Goal: Communication & Community: Connect with others

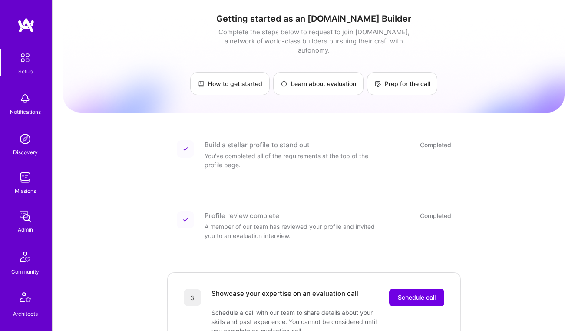
click at [24, 68] on div "Setup" at bounding box center [25, 71] width 14 height 9
click at [26, 145] on img at bounding box center [25, 138] width 17 height 17
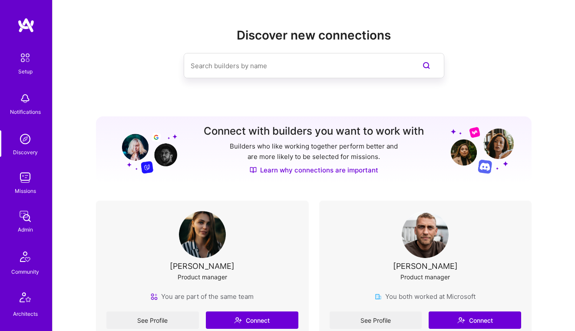
click at [273, 63] on input at bounding box center [297, 66] width 212 height 22
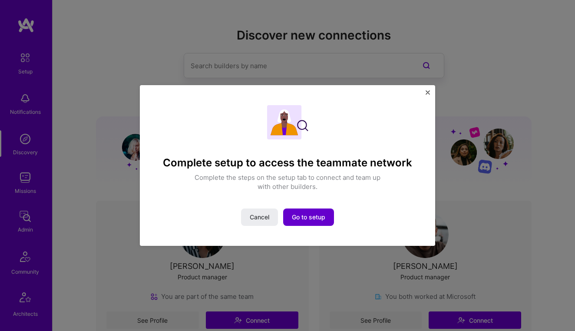
click at [308, 218] on span "Go to setup" at bounding box center [308, 217] width 33 height 9
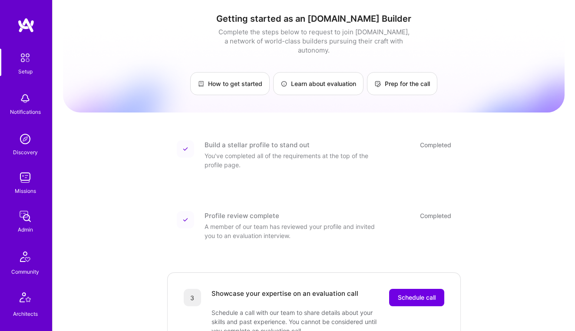
click at [23, 148] on div "Discovery" at bounding box center [25, 152] width 25 height 9
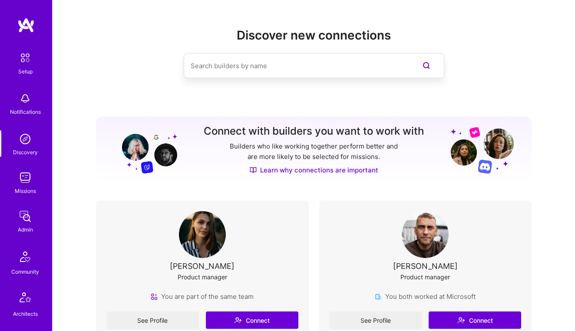
click at [260, 68] on input at bounding box center [297, 66] width 212 height 22
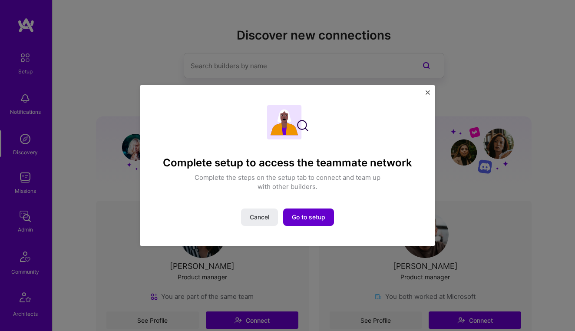
click at [303, 220] on span "Go to setup" at bounding box center [308, 217] width 33 height 9
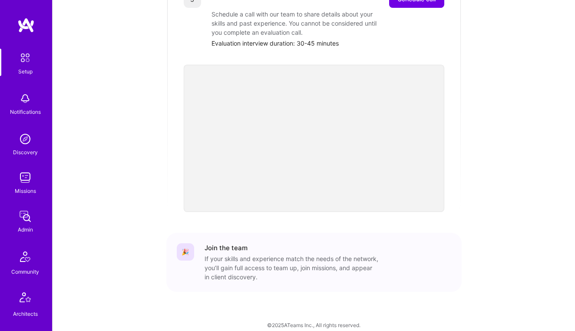
scroll to position [103, 0]
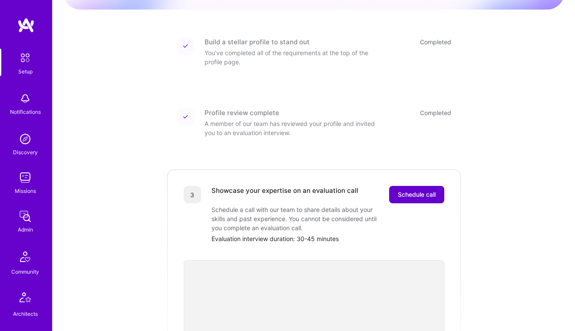
click at [410, 190] on span "Schedule call" at bounding box center [417, 194] width 38 height 9
click at [429, 190] on span "Schedule call" at bounding box center [417, 194] width 38 height 9
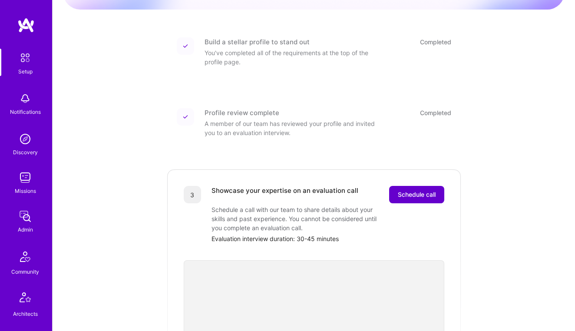
click at [429, 190] on span "Schedule call" at bounding box center [417, 194] width 38 height 9
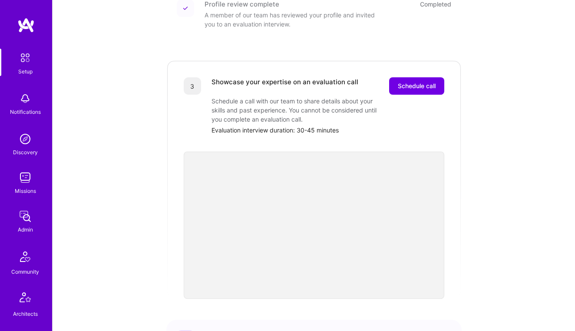
scroll to position [205, 0]
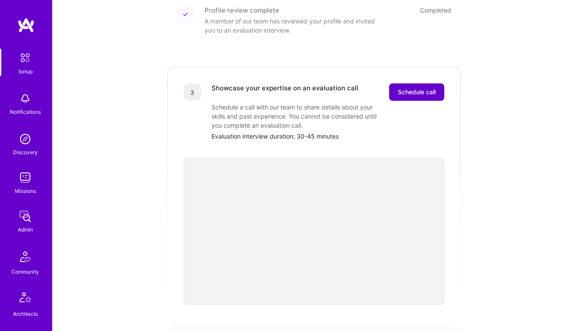
click at [393, 89] on button "Schedule call" at bounding box center [416, 91] width 55 height 17
click at [408, 88] on span "Schedule call" at bounding box center [417, 92] width 38 height 9
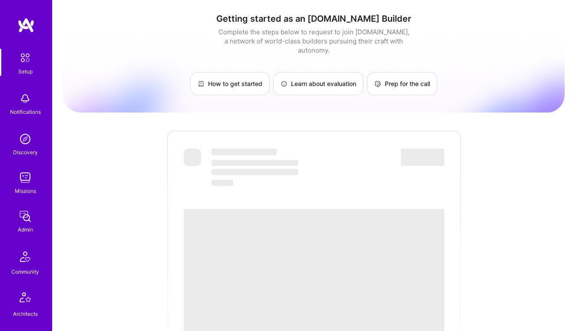
scroll to position [205, 0]
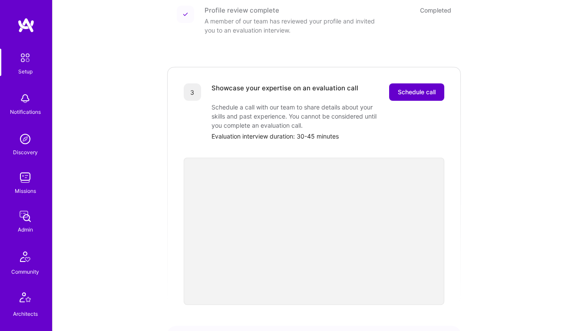
click at [407, 88] on span "Schedule call" at bounding box center [417, 92] width 38 height 9
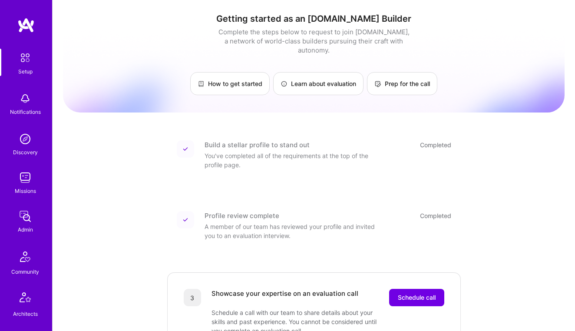
scroll to position [0, 0]
click at [333, 79] on link "Learn about evaluation" at bounding box center [318, 83] width 90 height 23
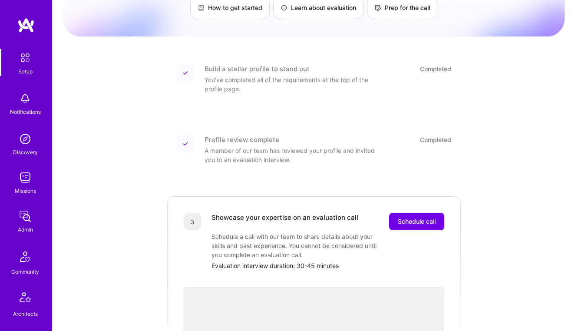
scroll to position [78, 0]
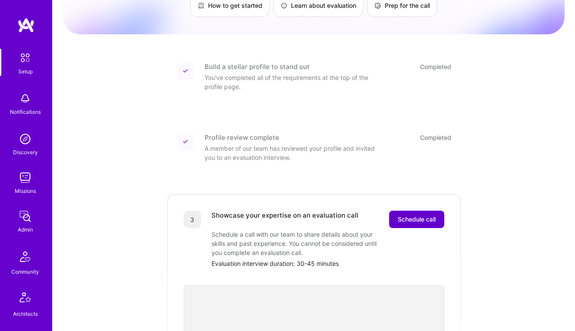
click at [409, 215] on span "Schedule call" at bounding box center [417, 219] width 38 height 9
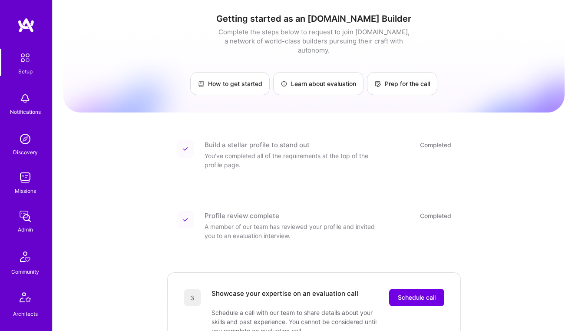
scroll to position [0, 0]
click at [30, 58] on img at bounding box center [25, 58] width 18 height 18
click at [33, 151] on div "Discovery" at bounding box center [25, 152] width 25 height 9
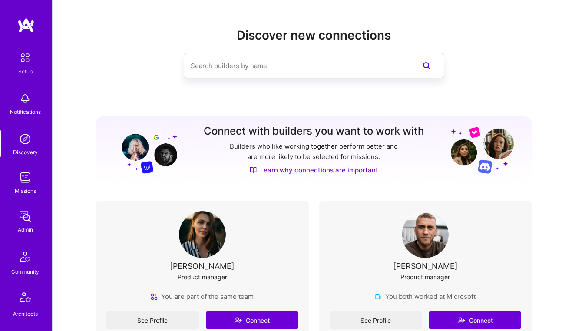
click at [238, 68] on input at bounding box center [297, 66] width 212 height 22
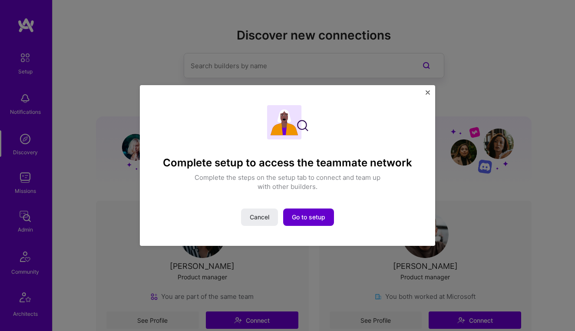
click at [308, 214] on span "Go to setup" at bounding box center [308, 217] width 33 height 9
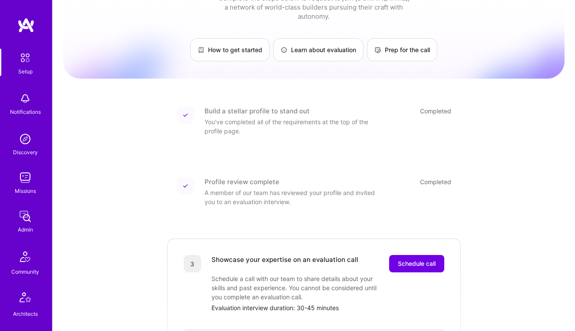
scroll to position [43, 0]
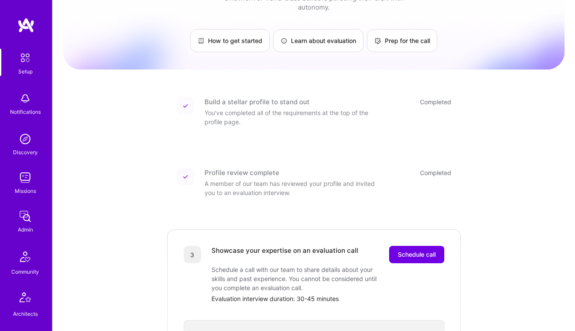
click at [423, 102] on div "Build a stellar profile to stand out Completed You've completed all of the requ…" at bounding box center [328, 111] width 247 height 29
click at [427, 175] on div "Profile review complete Completed A member of our team has reviewed your profil…" at bounding box center [328, 182] width 247 height 29
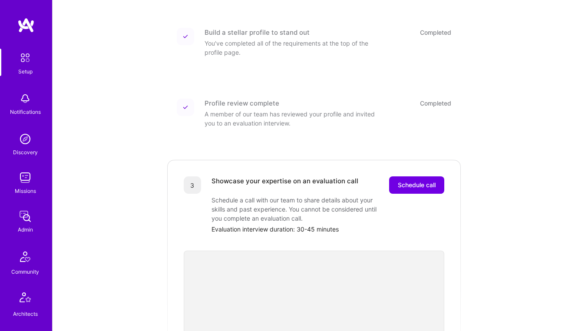
scroll to position [113, 0]
click at [420, 180] on span "Schedule call" at bounding box center [417, 184] width 38 height 9
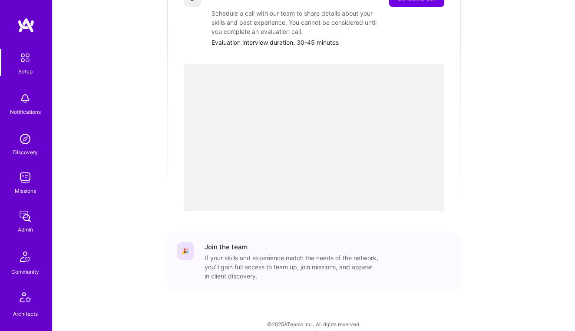
scroll to position [298, 0]
click at [267, 254] on div "If your skills and experience match the needs of the network, you’ll gain full …" at bounding box center [292, 267] width 174 height 27
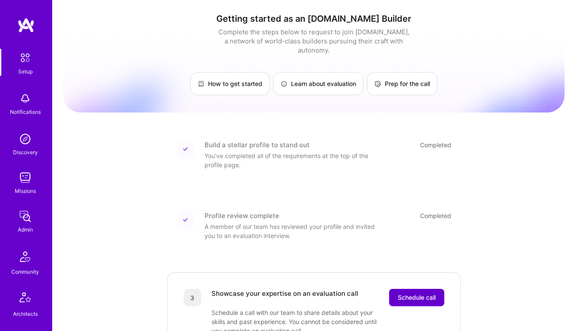
scroll to position [0, 0]
click at [424, 293] on span "Schedule call" at bounding box center [417, 297] width 38 height 9
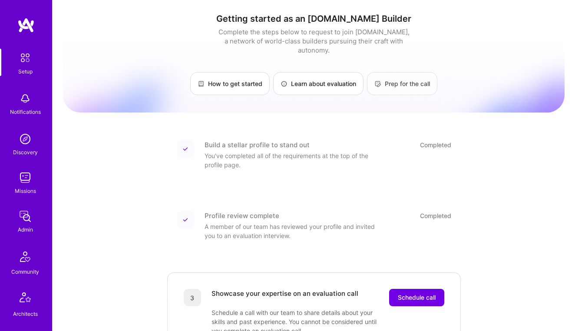
click at [405, 83] on link "Prep for the call" at bounding box center [402, 83] width 70 height 23
click at [296, 79] on link "Learn about evaluation" at bounding box center [318, 83] width 90 height 23
click at [217, 76] on link "How to get started" at bounding box center [229, 83] width 79 height 23
click at [25, 144] on img at bounding box center [25, 138] width 17 height 17
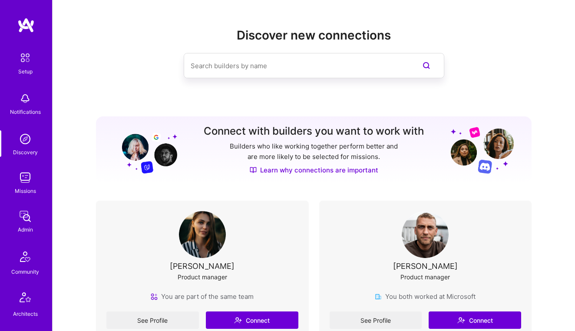
click at [220, 67] on input at bounding box center [297, 66] width 212 height 22
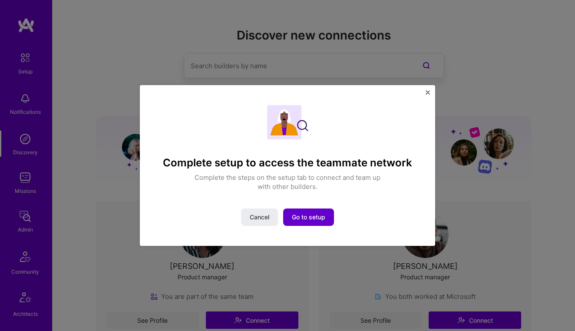
click at [311, 220] on span "Go to setup" at bounding box center [308, 217] width 33 height 9
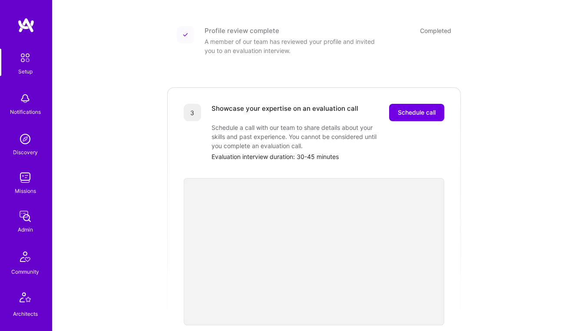
scroll to position [185, 0]
click at [409, 108] on span "Schedule call" at bounding box center [417, 112] width 38 height 9
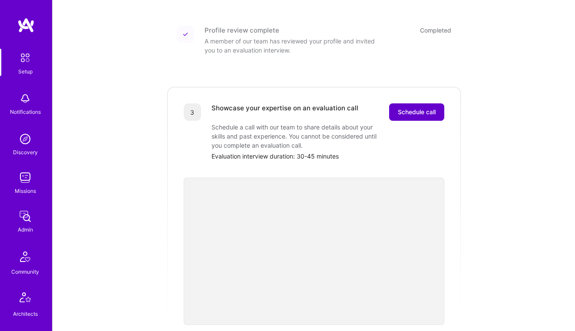
click at [409, 108] on span "Schedule call" at bounding box center [417, 112] width 38 height 9
click at [422, 108] on span "Schedule call" at bounding box center [417, 112] width 38 height 9
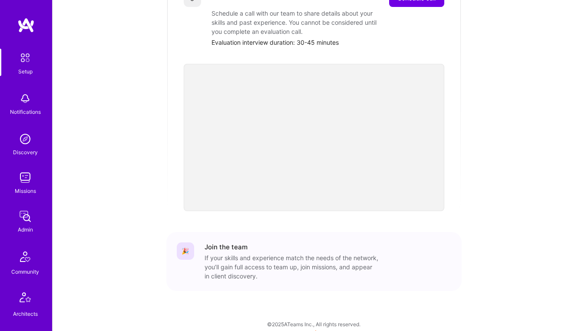
scroll to position [298, 0]
click at [318, 233] on div "🎉 Join the team If your skills and experience match the needs of the network, y…" at bounding box center [313, 262] width 295 height 59
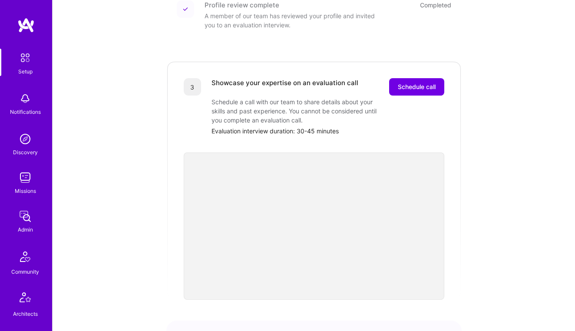
scroll to position [208, 0]
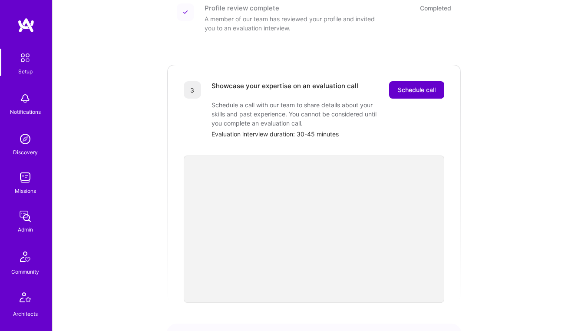
click at [418, 86] on span "Schedule call" at bounding box center [417, 90] width 38 height 9
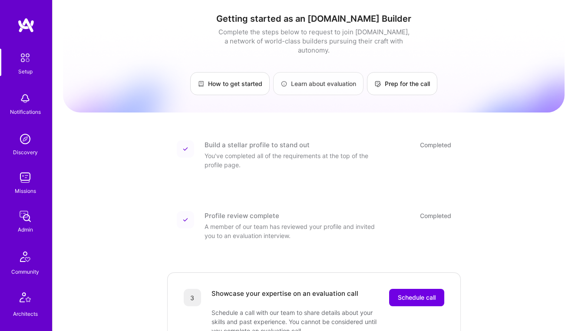
scroll to position [0, 0]
click at [34, 138] on link "Discovery" at bounding box center [25, 143] width 54 height 26
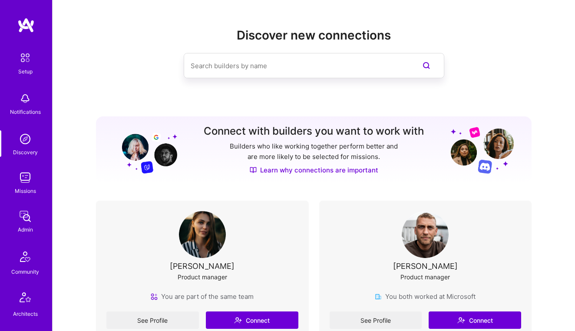
click at [261, 60] on input at bounding box center [297, 66] width 212 height 22
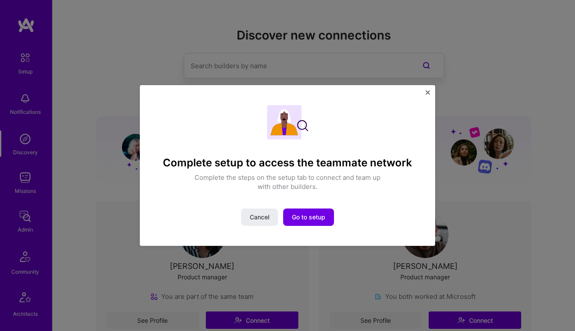
click at [25, 189] on div "Complete setup to access the teammate network Complete the steps on the setup t…" at bounding box center [287, 165] width 575 height 331
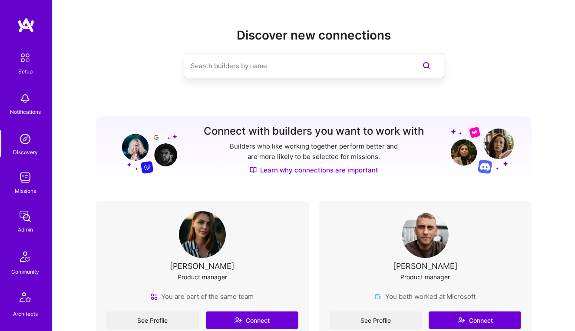
click at [17, 186] on div "Missions" at bounding box center [25, 190] width 21 height 9
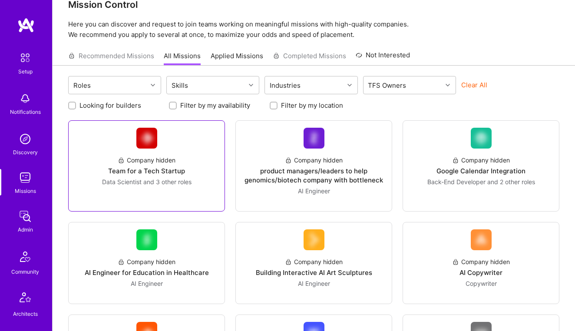
scroll to position [18, 0]
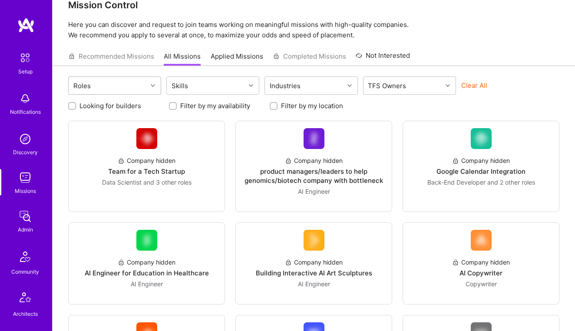
click at [134, 89] on div "Roles" at bounding box center [108, 85] width 79 height 17
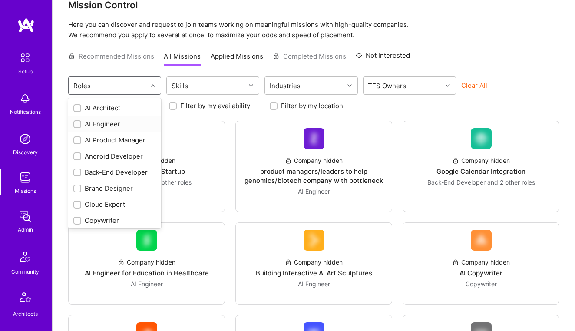
click at [100, 127] on div "AI Engineer" at bounding box center [114, 123] width 83 height 9
checkbox input "true"
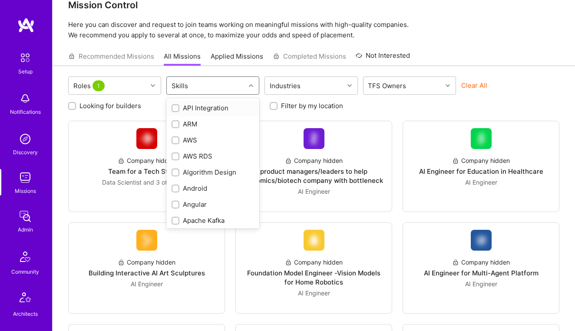
click at [201, 91] on div "Skills" at bounding box center [206, 85] width 79 height 17
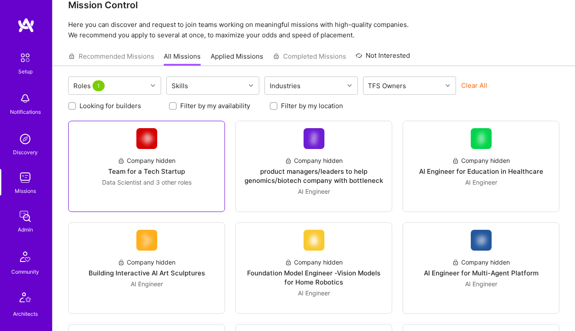
click at [99, 169] on div "Company hidden Team for a Tech Startup Data Scientist and 3 other roles" at bounding box center [147, 168] width 142 height 38
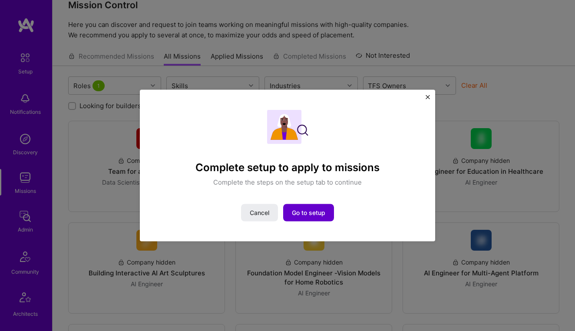
click at [321, 213] on span "Go to setup" at bounding box center [308, 212] width 33 height 9
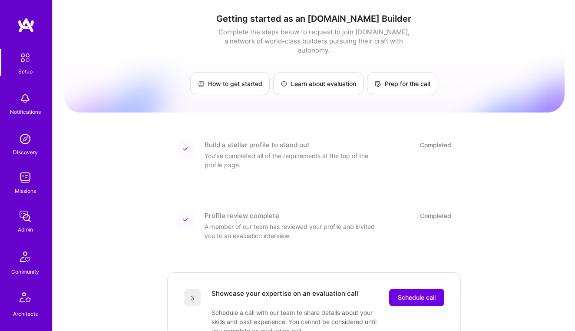
click at [25, 27] on img at bounding box center [25, 25] width 17 height 16
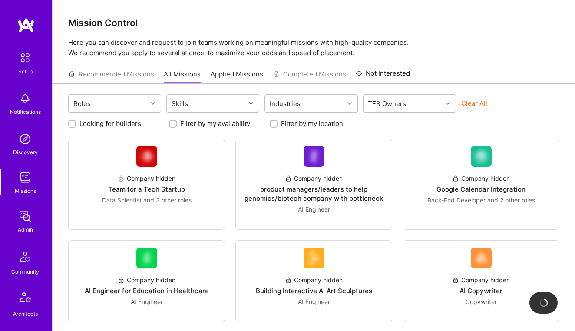
click at [19, 69] on div "Setup" at bounding box center [25, 71] width 14 height 9
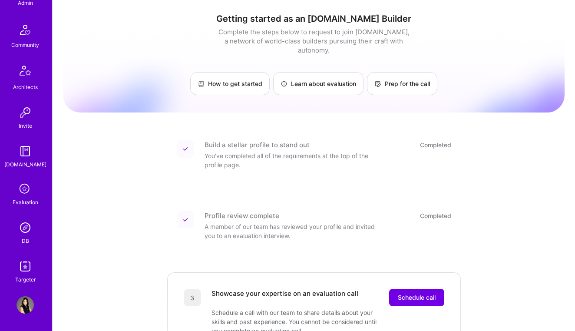
scroll to position [227, 0]
click at [25, 304] on img at bounding box center [25, 304] width 17 height 17
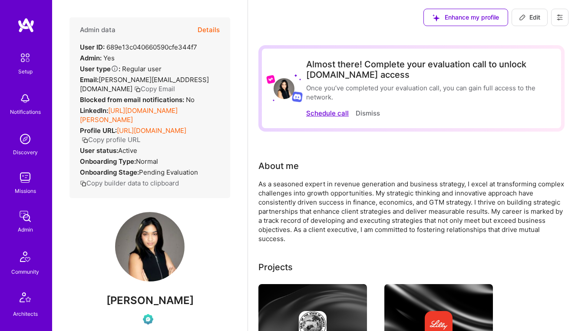
click at [330, 112] on button "Schedule call" at bounding box center [327, 113] width 43 height 9
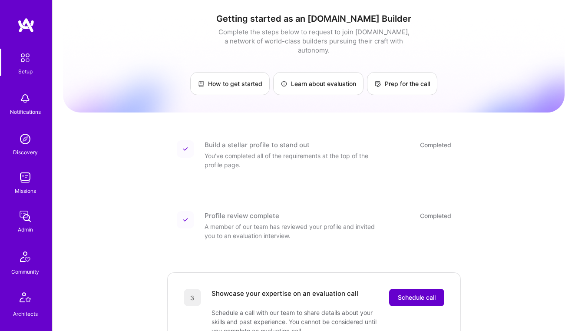
click at [419, 293] on span "Schedule call" at bounding box center [417, 297] width 38 height 9
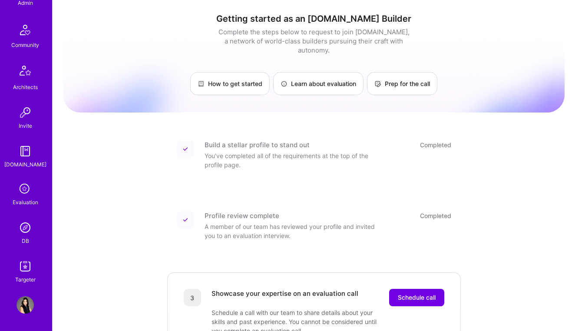
scroll to position [227, 0]
click at [25, 296] on img at bounding box center [25, 304] width 17 height 17
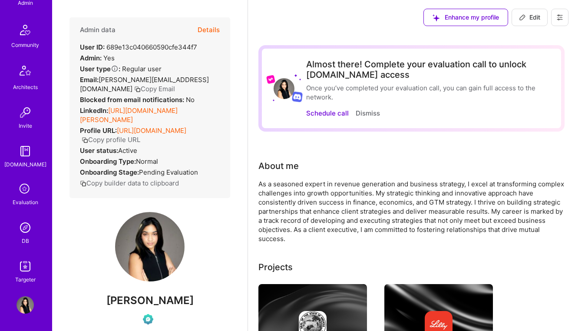
scroll to position [227, 0]
click at [24, 309] on img at bounding box center [25, 304] width 17 height 17
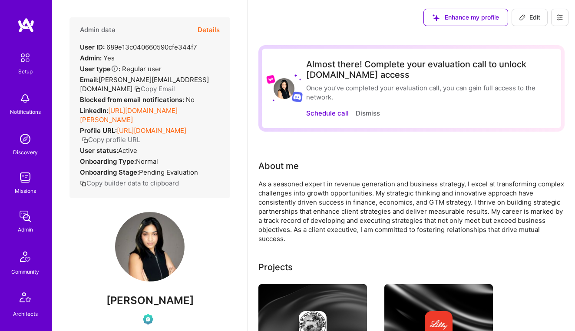
scroll to position [0, 0]
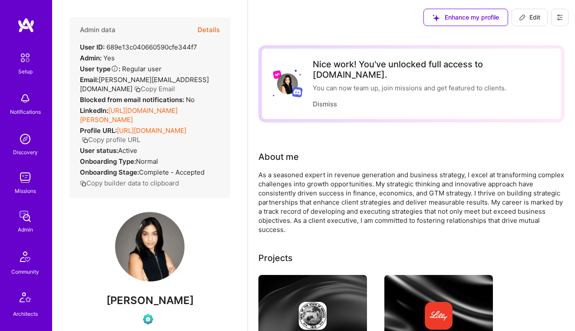
click at [30, 144] on img at bounding box center [25, 138] width 17 height 17
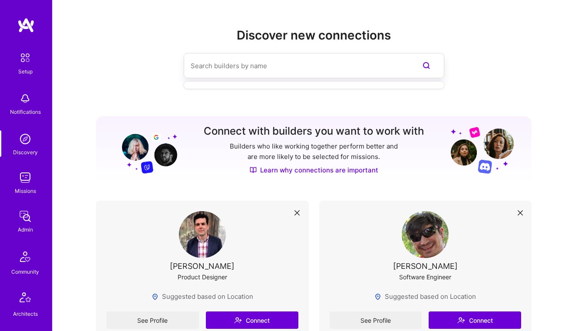
click at [221, 65] on input at bounding box center [297, 66] width 212 height 22
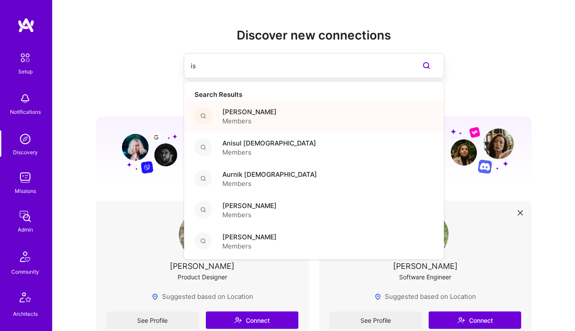
type input "is"
click at [256, 114] on span "[PERSON_NAME]" at bounding box center [249, 111] width 54 height 9
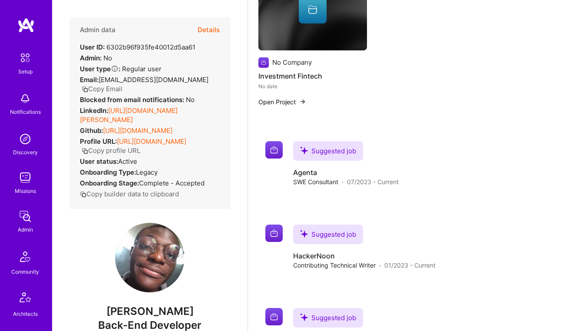
scroll to position [342, 0]
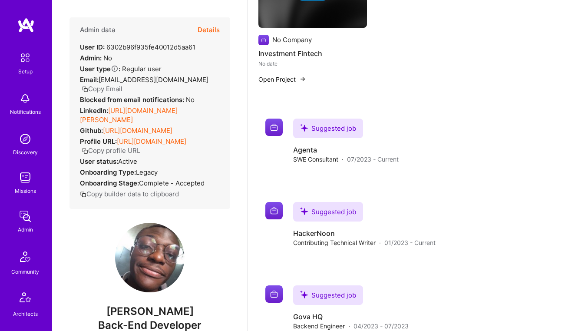
click at [28, 181] on img at bounding box center [25, 177] width 17 height 17
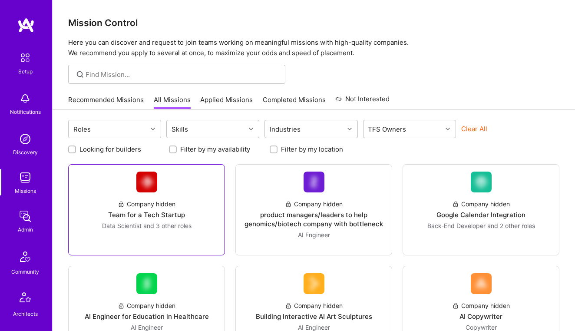
click at [158, 211] on div "Team for a Tech Startup" at bounding box center [146, 214] width 77 height 9
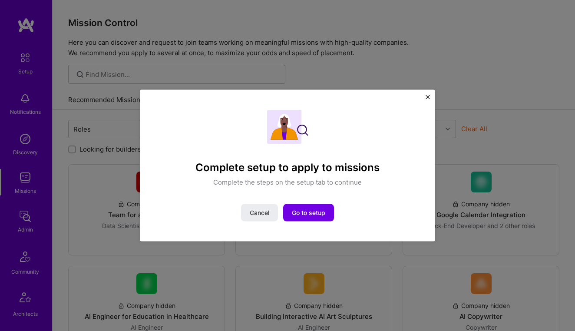
click at [207, 76] on div "Complete setup to apply to missions Complete the steps on the setup tab to cont…" at bounding box center [287, 165] width 575 height 331
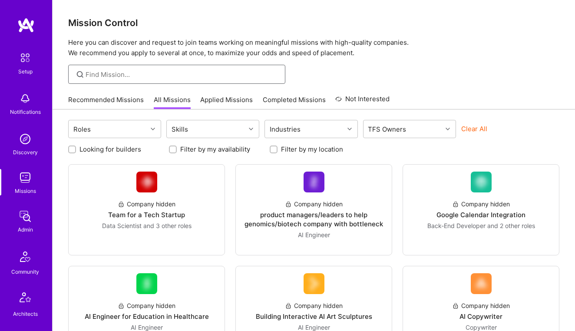
click at [215, 76] on input at bounding box center [182, 74] width 193 height 9
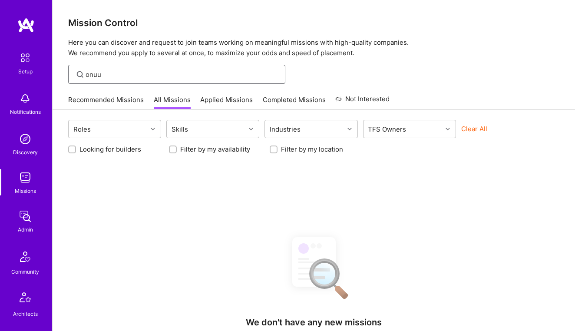
type input "onuu"
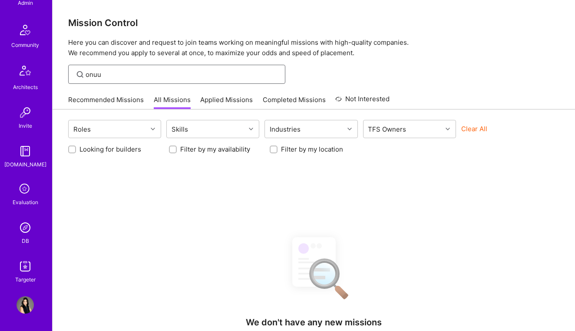
scroll to position [228, 0]
click at [27, 296] on img at bounding box center [25, 304] width 17 height 17
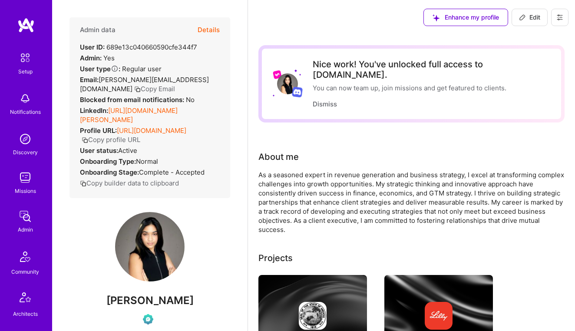
click at [30, 187] on div "Missions" at bounding box center [25, 190] width 21 height 9
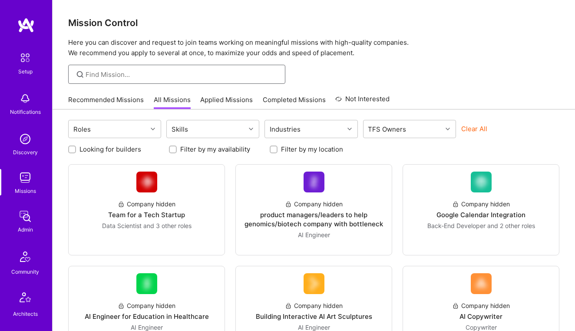
click at [121, 74] on input at bounding box center [182, 74] width 193 height 9
click at [124, 75] on input at bounding box center [182, 74] width 193 height 9
click at [104, 73] on input at bounding box center [182, 74] width 193 height 9
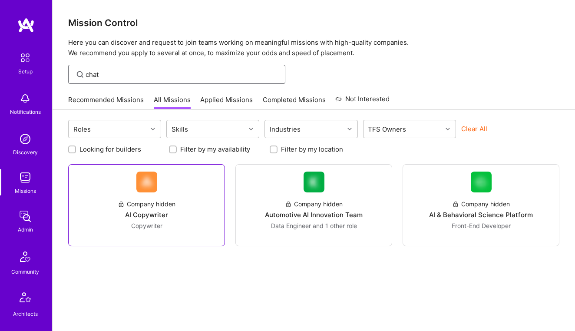
type input "chat"
click at [149, 202] on div "Company hidden" at bounding box center [147, 203] width 58 height 9
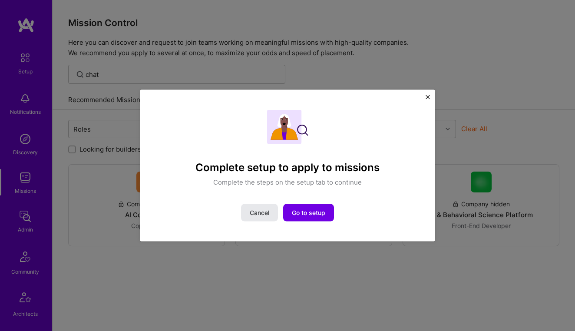
click at [259, 211] on span "Cancel" at bounding box center [260, 212] width 20 height 9
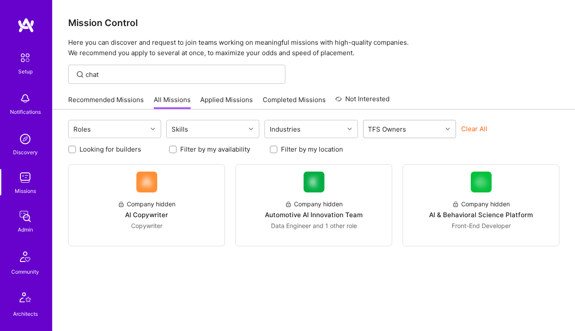
click at [387, 135] on div "TFS Owners" at bounding box center [387, 129] width 43 height 13
click at [490, 138] on div "Clear All" at bounding box center [507, 132] width 93 height 16
click at [239, 102] on link "Applied Missions" at bounding box center [226, 102] width 53 height 14
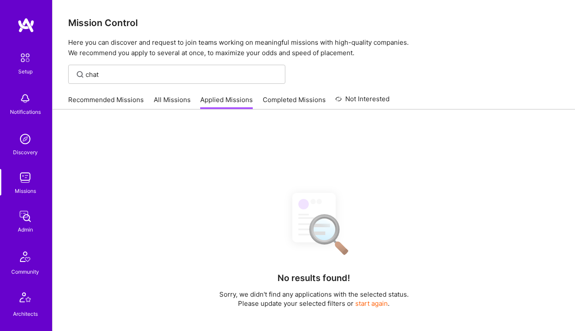
click at [289, 100] on link "Completed Missions" at bounding box center [294, 102] width 63 height 14
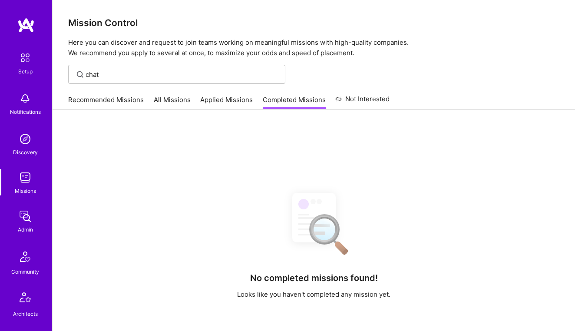
click at [115, 100] on link "Recommended Missions" at bounding box center [106, 102] width 76 height 14
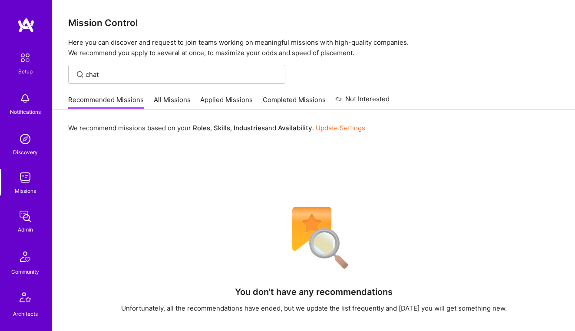
click at [30, 69] on div "Setup" at bounding box center [25, 71] width 14 height 9
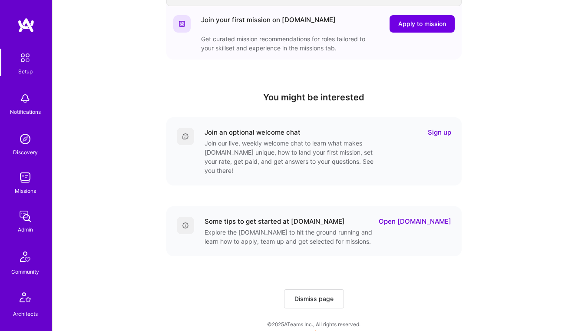
scroll to position [232, 0]
click at [12, 188] on link "Missions" at bounding box center [25, 182] width 54 height 26
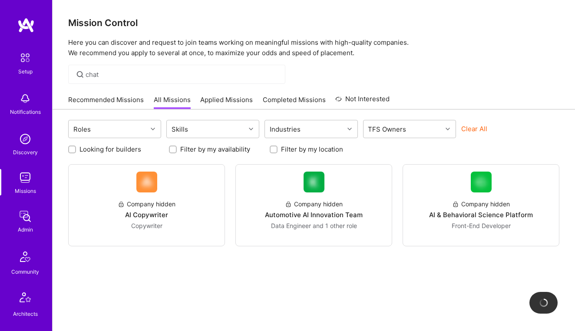
click at [22, 144] on img at bounding box center [25, 138] width 17 height 17
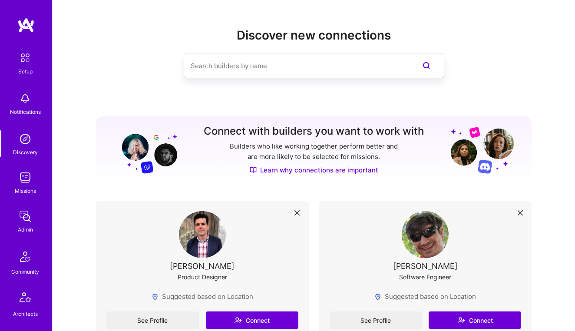
click at [220, 73] on input at bounding box center [297, 66] width 212 height 22
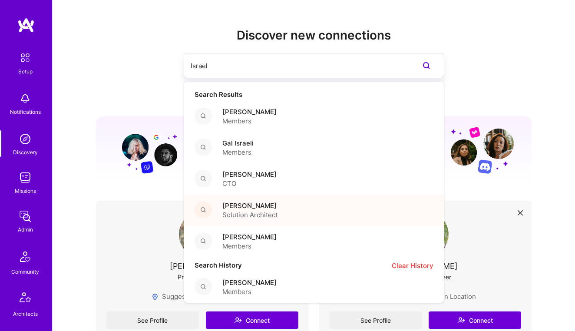
type input "Israel"
click at [226, 217] on span "Solution Architect" at bounding box center [249, 214] width 55 height 9
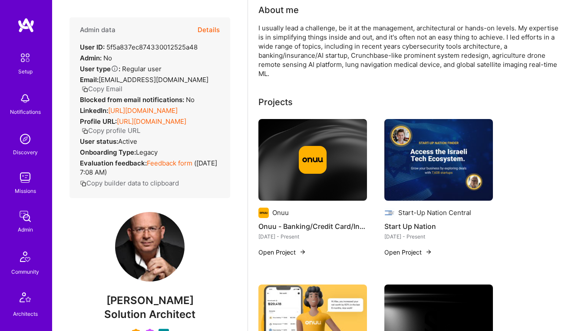
scroll to position [80, 0]
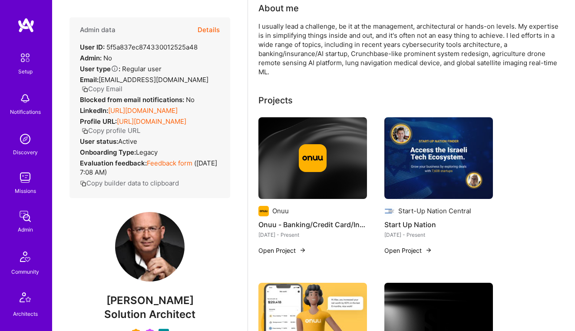
click at [335, 186] on img at bounding box center [312, 158] width 109 height 82
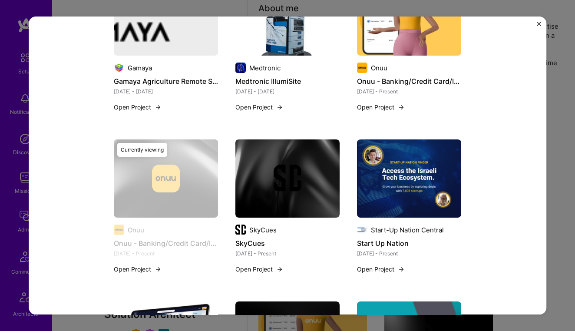
scroll to position [638, 0]
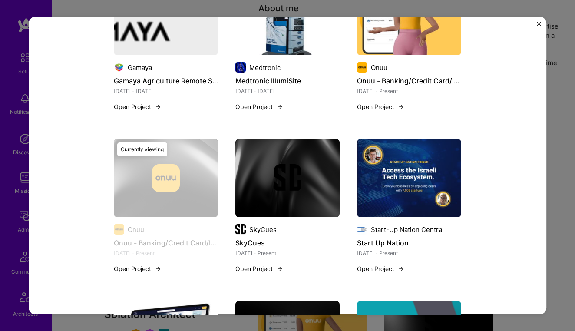
click at [146, 273] on button "Open Project" at bounding box center [138, 268] width 48 height 9
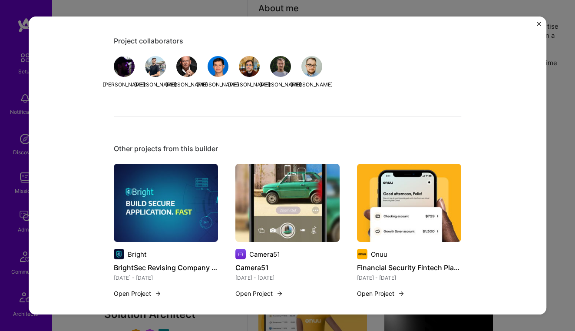
scroll to position [291, 0]
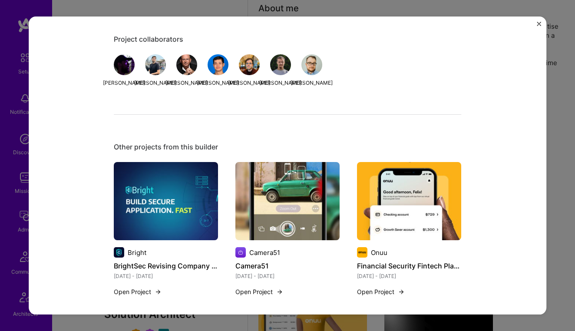
click at [382, 296] on button "Open Project" at bounding box center [381, 291] width 48 height 9
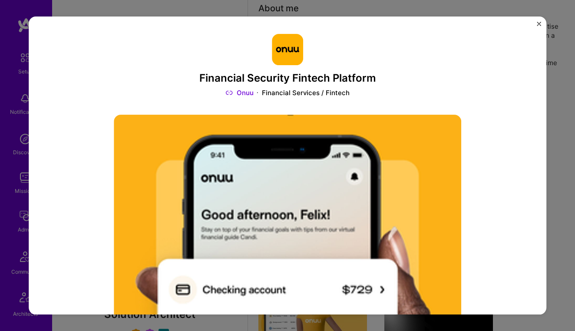
scroll to position [14, 0]
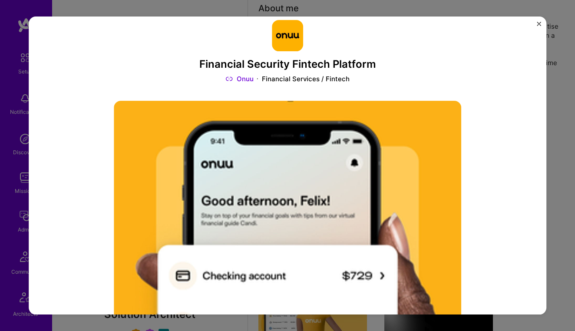
click at [246, 78] on link "Onuu" at bounding box center [240, 78] width 28 height 9
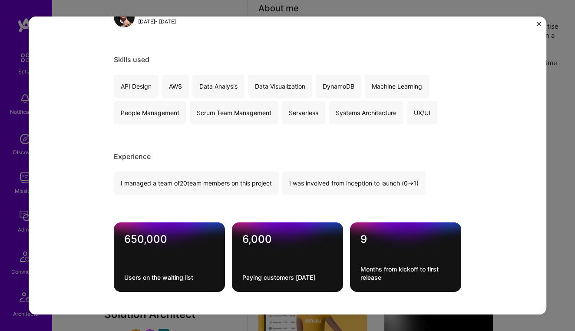
scroll to position [454, 0]
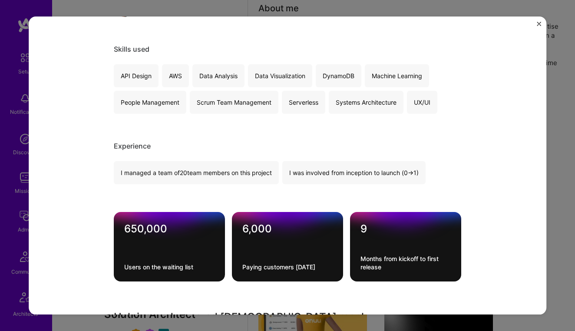
click at [133, 82] on div "API Design" at bounding box center [136, 75] width 45 height 23
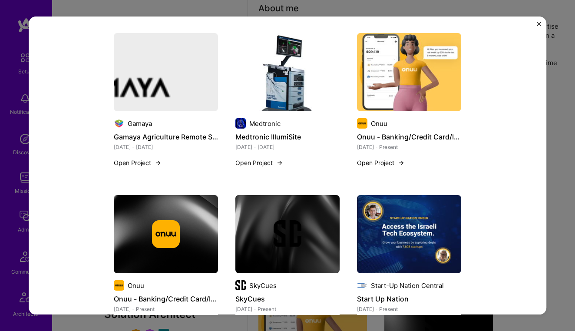
scroll to position [1107, 0]
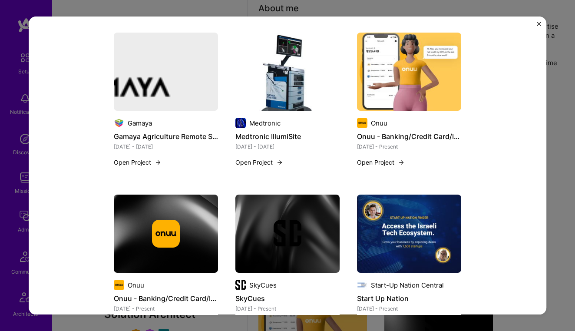
click at [541, 23] on img "Close" at bounding box center [539, 24] width 4 height 4
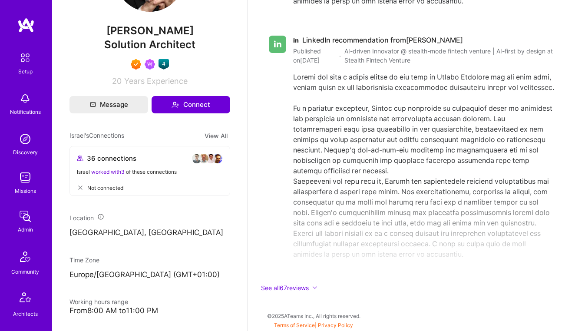
scroll to position [269, 0]
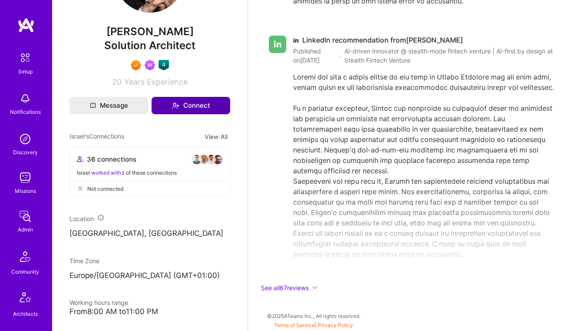
click at [183, 110] on button "Connect" at bounding box center [191, 105] width 79 height 17
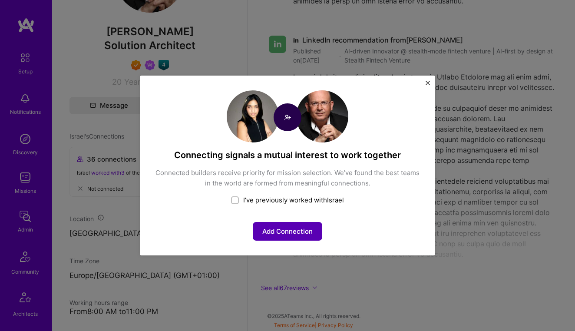
click at [269, 222] on button "Add Connection" at bounding box center [287, 231] width 69 height 19
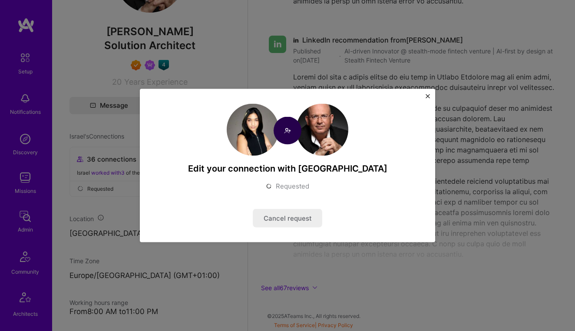
click at [430, 98] on div "Edit your connection with Israel Requested Cancel request" at bounding box center [287, 165] width 295 height 153
click at [429, 96] on img "Close" at bounding box center [428, 96] width 4 height 4
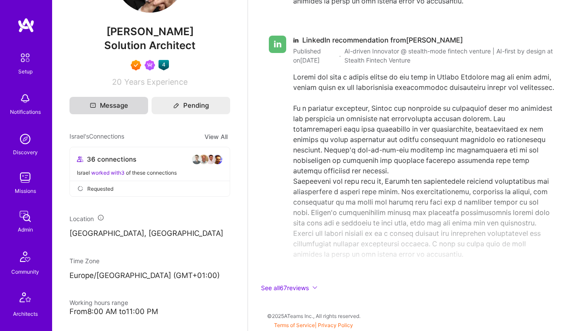
click at [118, 109] on button "Message" at bounding box center [108, 105] width 79 height 17
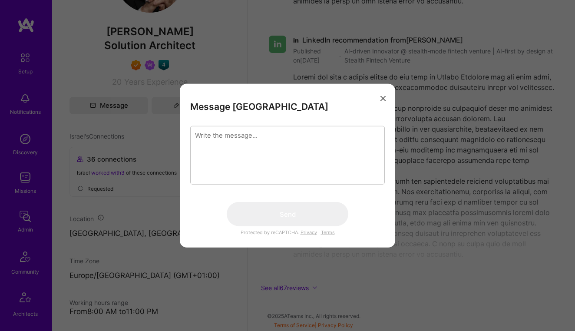
click at [267, 151] on textarea "modal" at bounding box center [287, 155] width 195 height 59
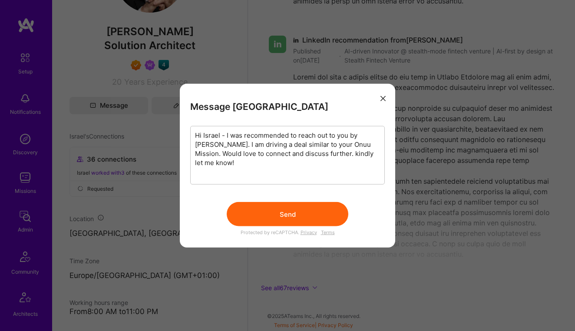
click at [331, 154] on textarea "Hi Israel - I was recommended to reach out to you by [PERSON_NAME]. I am drivin…" at bounding box center [287, 155] width 195 height 59
drag, startPoint x: 230, startPoint y: 162, endPoint x: 192, endPoint y: 132, distance: 48.2
click at [192, 132] on textarea "Hi Israel - I was recommended to reach out to you by [PERSON_NAME]. I am drivin…" at bounding box center [287, 155] width 195 height 59
type textarea "Hi Israel - I was recommended to reach out to you by [PERSON_NAME]. I am drivin…"
click at [284, 218] on button "Send" at bounding box center [288, 214] width 122 height 24
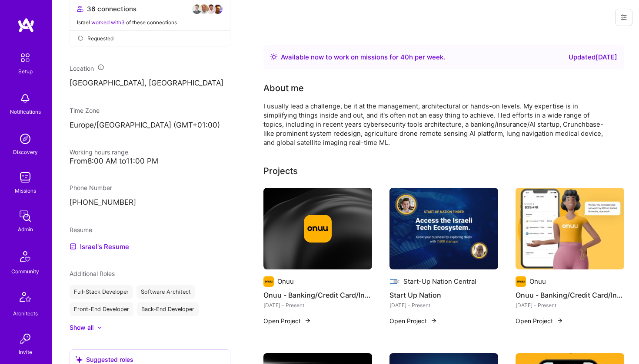
scroll to position [0, 0]
click at [26, 142] on img at bounding box center [25, 138] width 17 height 17
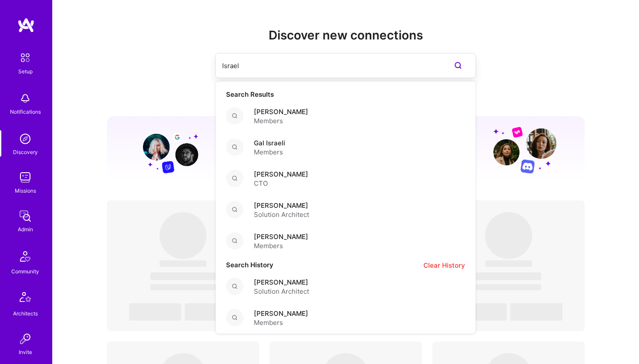
drag, startPoint x: 255, startPoint y: 61, endPoint x: 187, endPoint y: 62, distance: 68.2
click at [188, 63] on div "Israel Search Results [PERSON_NAME] Members Gal [DEMOGRAPHIC_DATA] Members [PER…" at bounding box center [346, 65] width 478 height 25
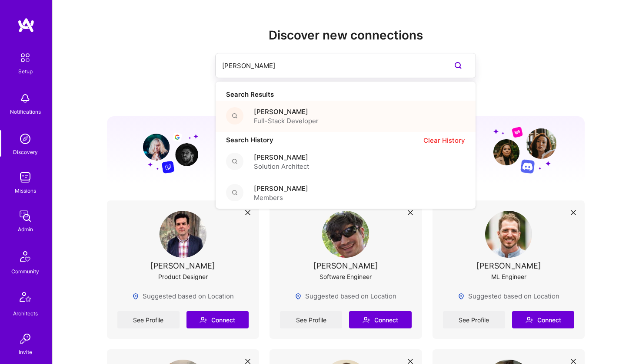
type input "[PERSON_NAME]"
click at [259, 116] on span "[PERSON_NAME]" at bounding box center [286, 111] width 65 height 9
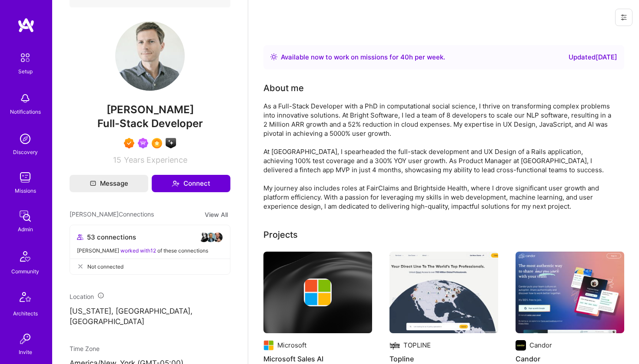
scroll to position [192, 0]
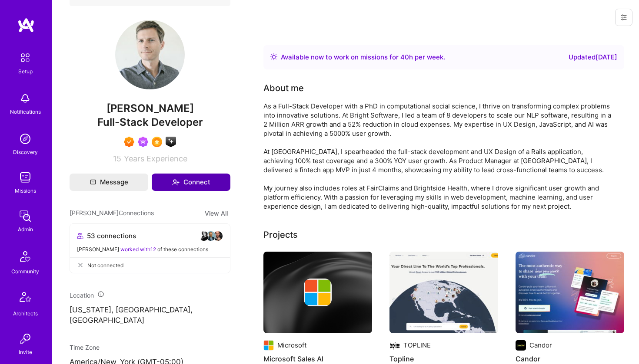
click at [180, 189] on button "Connect" at bounding box center [191, 182] width 79 height 17
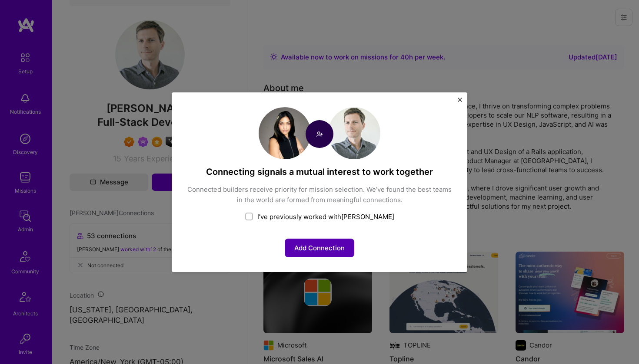
click at [336, 247] on button "Add Connection" at bounding box center [319, 248] width 69 height 19
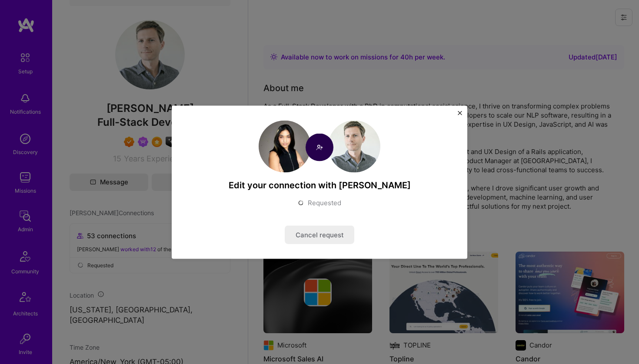
click at [106, 198] on div "Edit your connection with [PERSON_NAME] Requested Cancel request" at bounding box center [319, 182] width 639 height 364
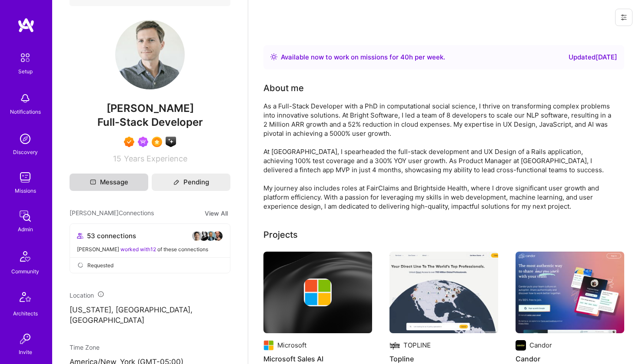
click at [110, 191] on button "Message" at bounding box center [108, 182] width 79 height 17
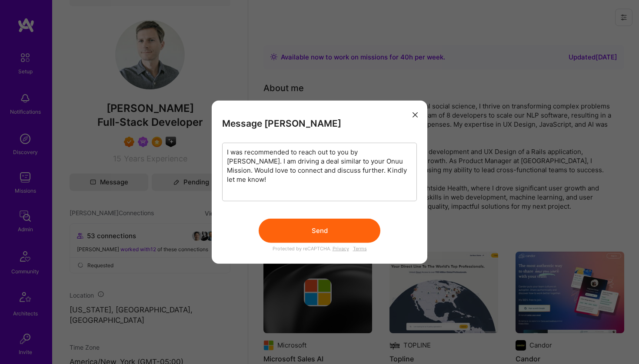
click at [226, 156] on textarea "I was recommended to reach out to you by [PERSON_NAME]. I am driving a deal sim…" at bounding box center [319, 171] width 195 height 59
click at [225, 153] on textarea "I was recommended to reach out to you by [PERSON_NAME]. I am driving a deal sim…" at bounding box center [319, 171] width 195 height 59
type textarea "Hi [PERSON_NAME] - I was recommended to reach out to you by [PERSON_NAME]. I am…"
click at [300, 223] on button "Send" at bounding box center [319, 230] width 122 height 24
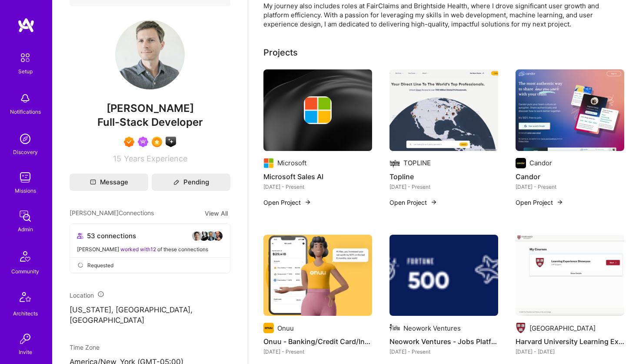
scroll to position [231, 0]
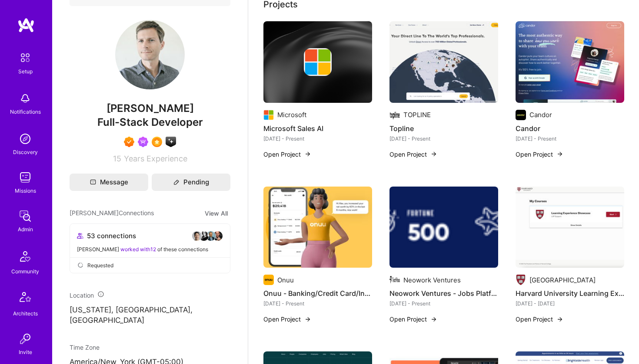
click at [351, 234] on img at bounding box center [317, 228] width 109 height 82
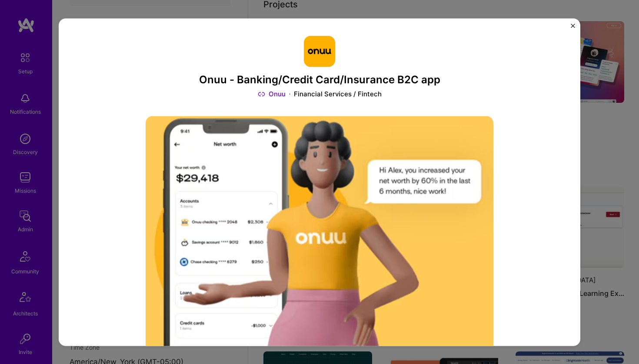
click at [573, 25] on img "Close" at bounding box center [572, 25] width 4 height 4
